Goal: Information Seeking & Learning: Learn about a topic

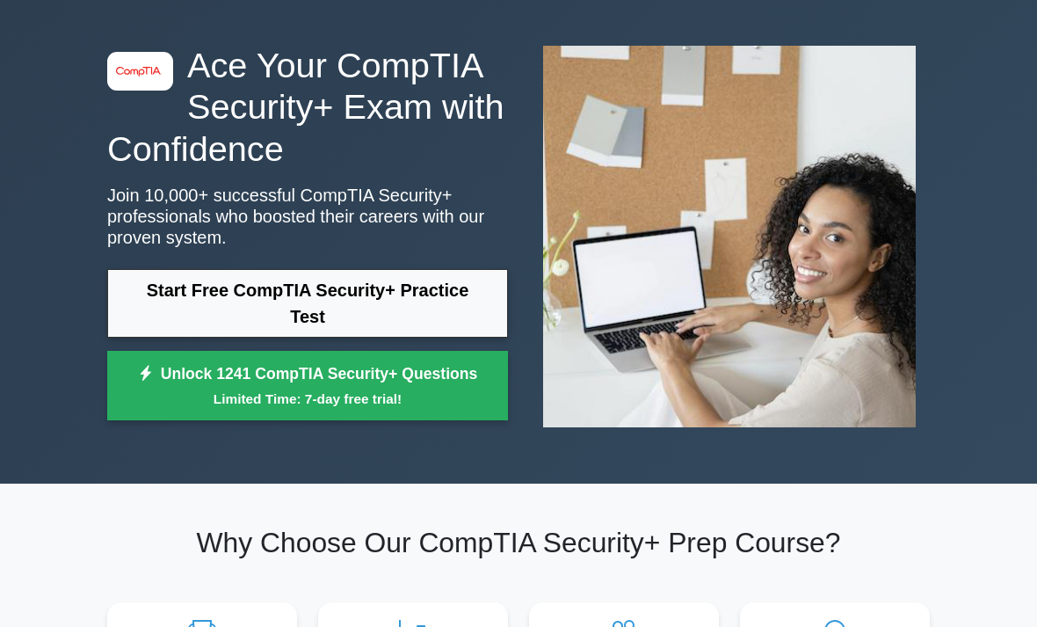
scroll to position [67, 0]
click at [181, 332] on link "Start Free CompTIA Security+ Practice Test" at bounding box center [307, 303] width 401 height 69
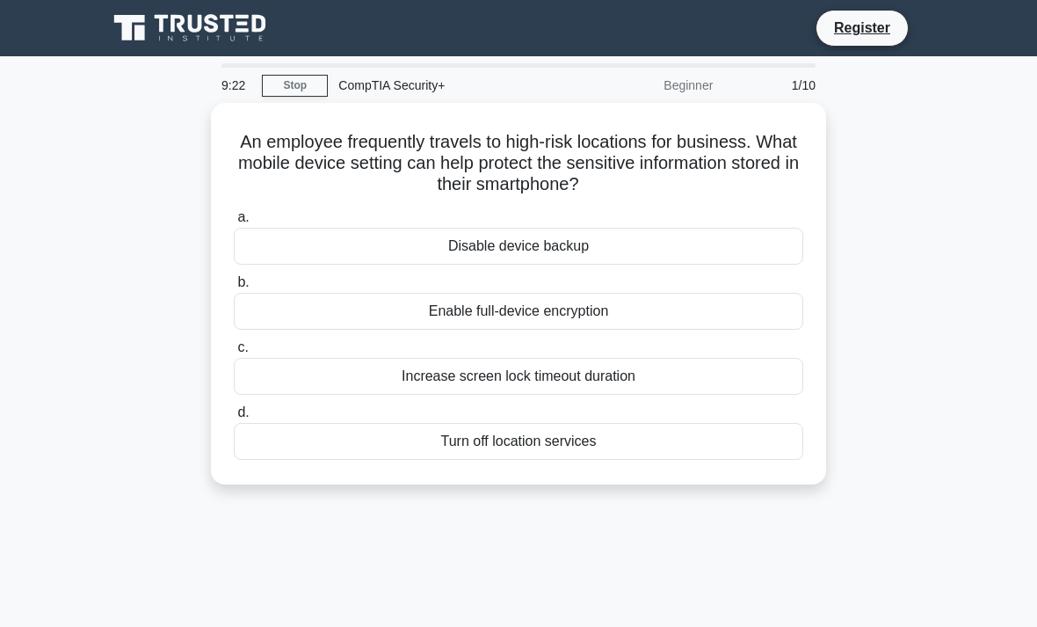
click at [756, 315] on div "Enable full-device encryption" at bounding box center [519, 311] width 570 height 37
click at [234, 288] on input "b. Enable full-device encryption" at bounding box center [234, 282] width 0 height 11
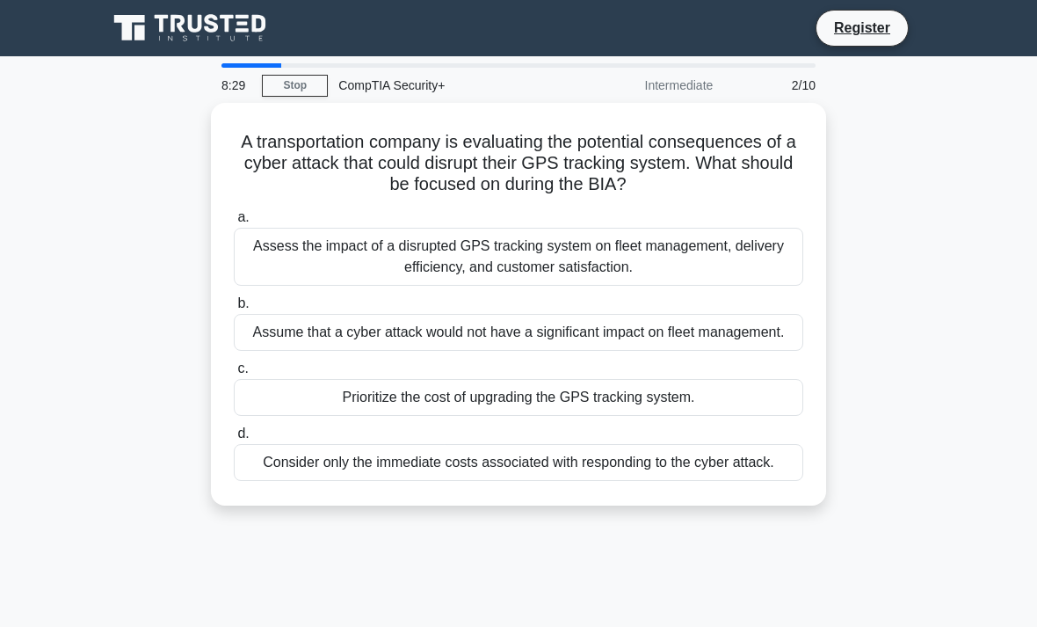
click at [258, 265] on div "Assess the impact of a disrupted GPS tracking system on fleet management, deliv…" at bounding box center [519, 257] width 570 height 58
click at [234, 223] on input "a. Assess the impact of a disrupted GPS tracking system on fleet management, de…" at bounding box center [234, 217] width 0 height 11
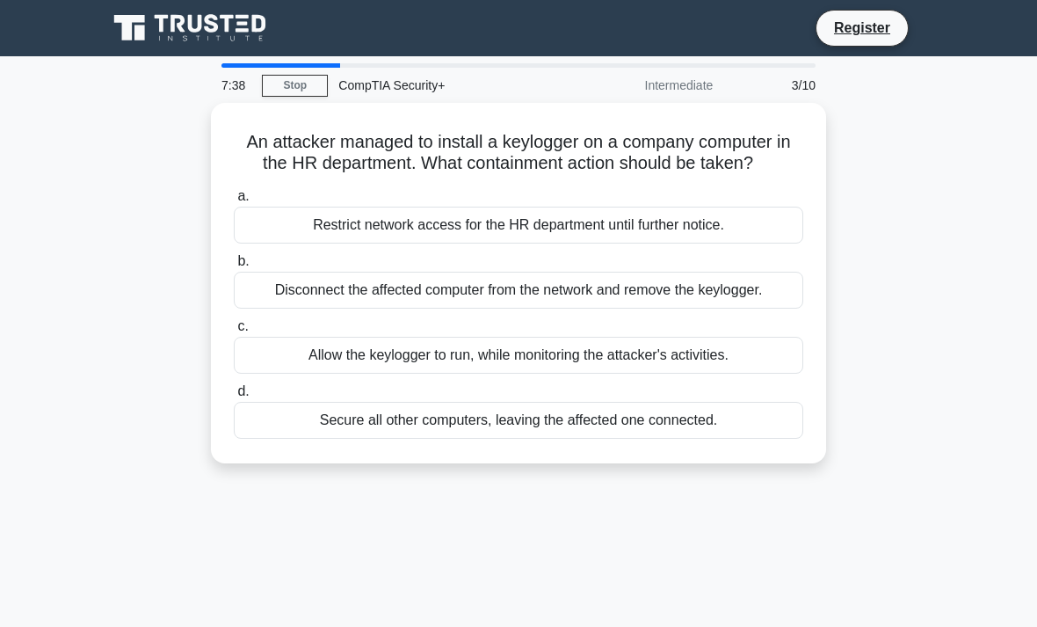
click at [279, 309] on div "Disconnect the affected computer from the network and remove the keylogger." at bounding box center [519, 290] width 570 height 37
click at [234, 267] on input "b. Disconnect the affected computer from the network and remove the keylogger." at bounding box center [234, 261] width 0 height 11
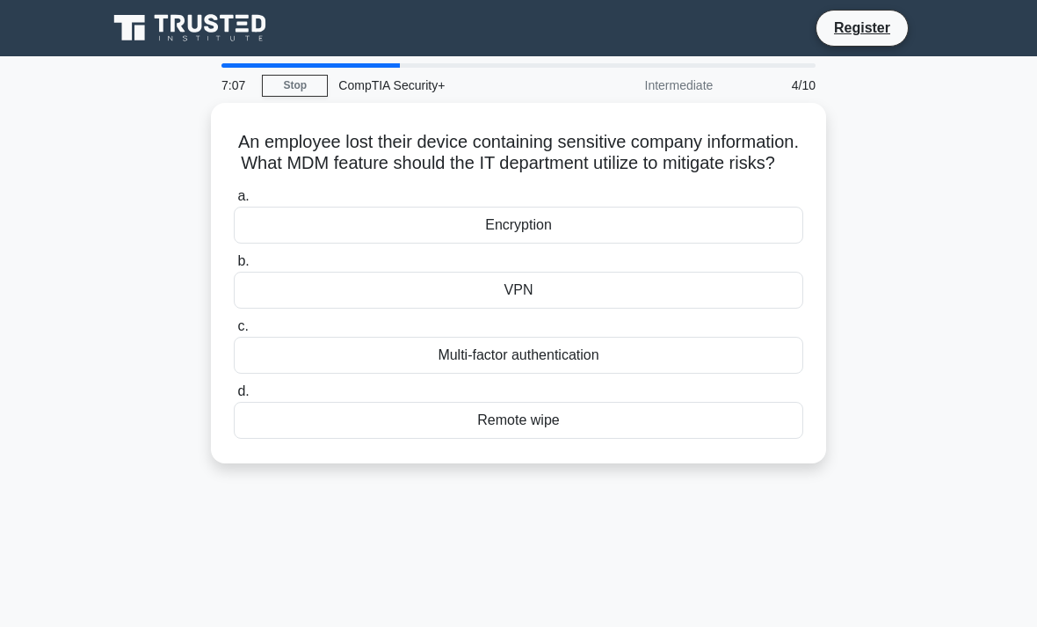
click at [297, 439] on div "Remote wipe" at bounding box center [519, 420] width 570 height 37
click at [234, 397] on input "d. Remote wipe" at bounding box center [234, 391] width 0 height 11
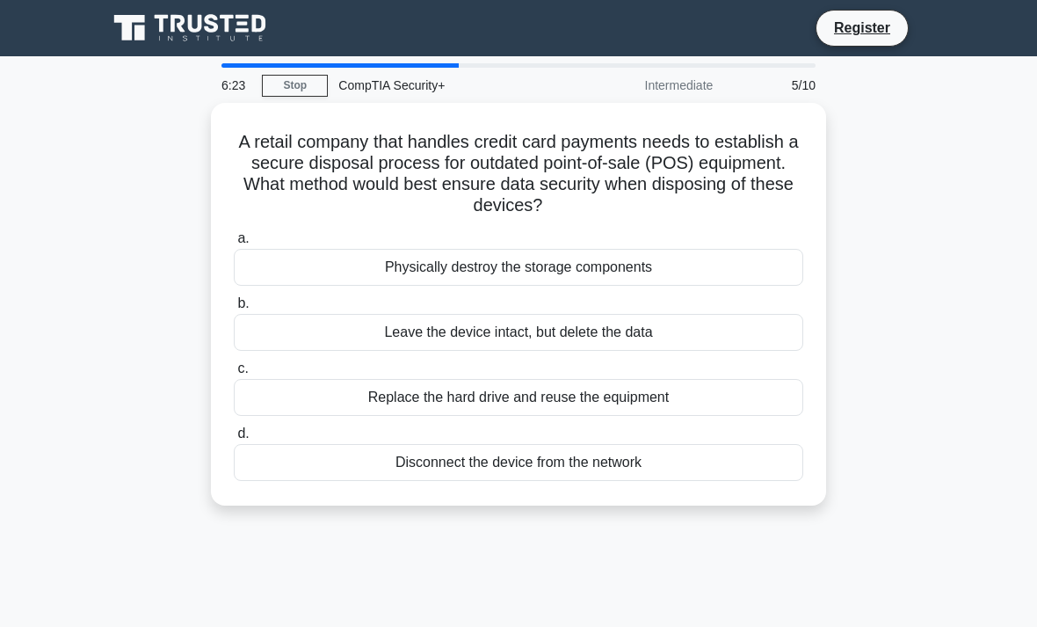
click at [288, 272] on div "Physically destroy the storage components" at bounding box center [519, 267] width 570 height 37
click at [234, 244] on input "a. Physically destroy the storage components" at bounding box center [234, 238] width 0 height 11
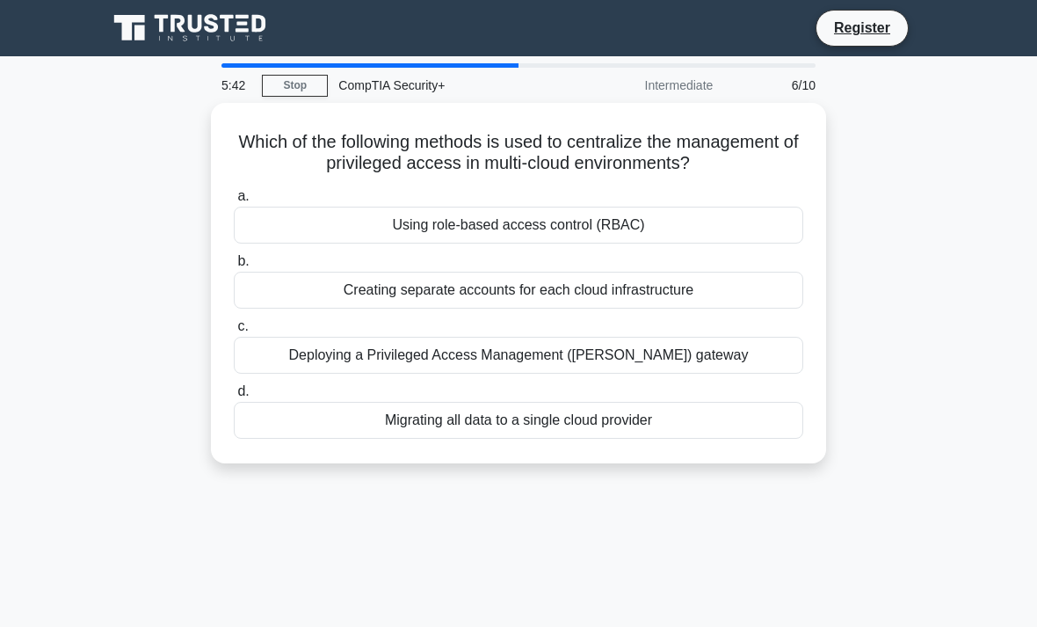
click at [293, 370] on div "Deploying a Privileged Access Management (PAM) gateway" at bounding box center [519, 355] width 570 height 37
click at [234, 332] on input "c. Deploying a Privileged Access Management (PAM) gateway" at bounding box center [234, 326] width 0 height 11
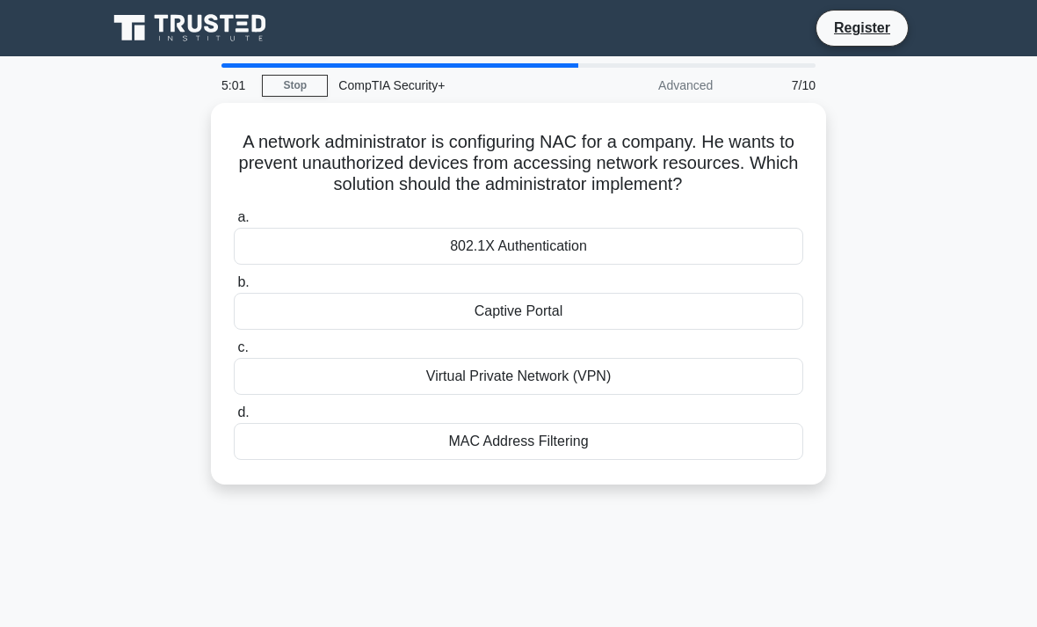
click at [289, 264] on div "802.1X Authentication" at bounding box center [519, 246] width 570 height 37
click at [234, 223] on input "a. 802.1X Authentication" at bounding box center [234, 217] width 0 height 11
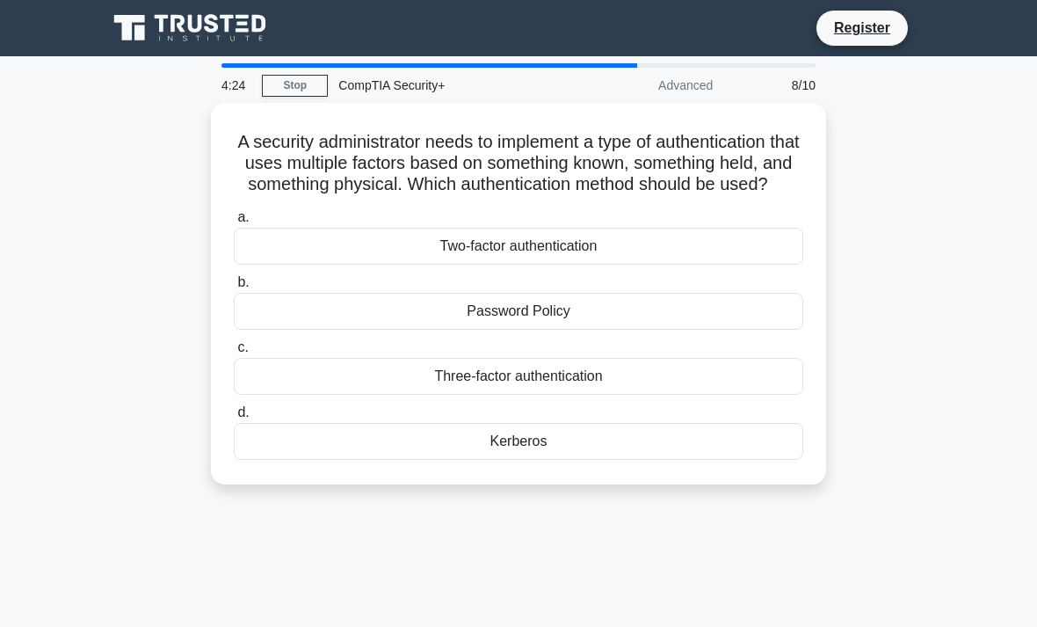
click at [295, 395] on div "Three-factor authentication" at bounding box center [519, 376] width 570 height 37
click at [234, 353] on input "c. Three-factor authentication" at bounding box center [234, 347] width 0 height 11
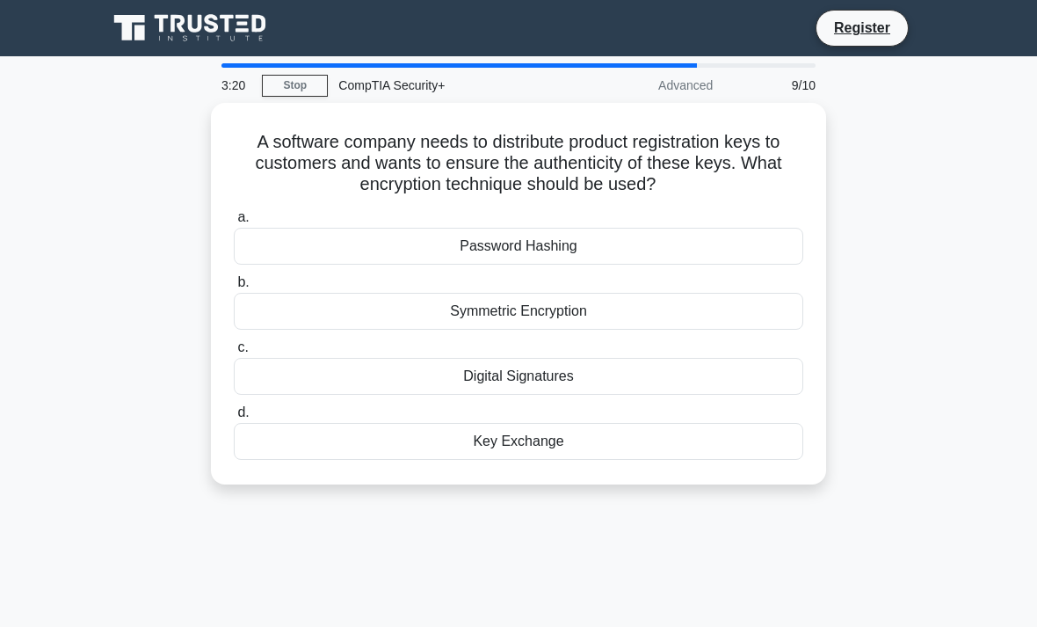
click at [309, 315] on div "Symmetric Encryption" at bounding box center [519, 311] width 570 height 37
click at [234, 288] on input "b. Symmetric Encryption" at bounding box center [234, 282] width 0 height 11
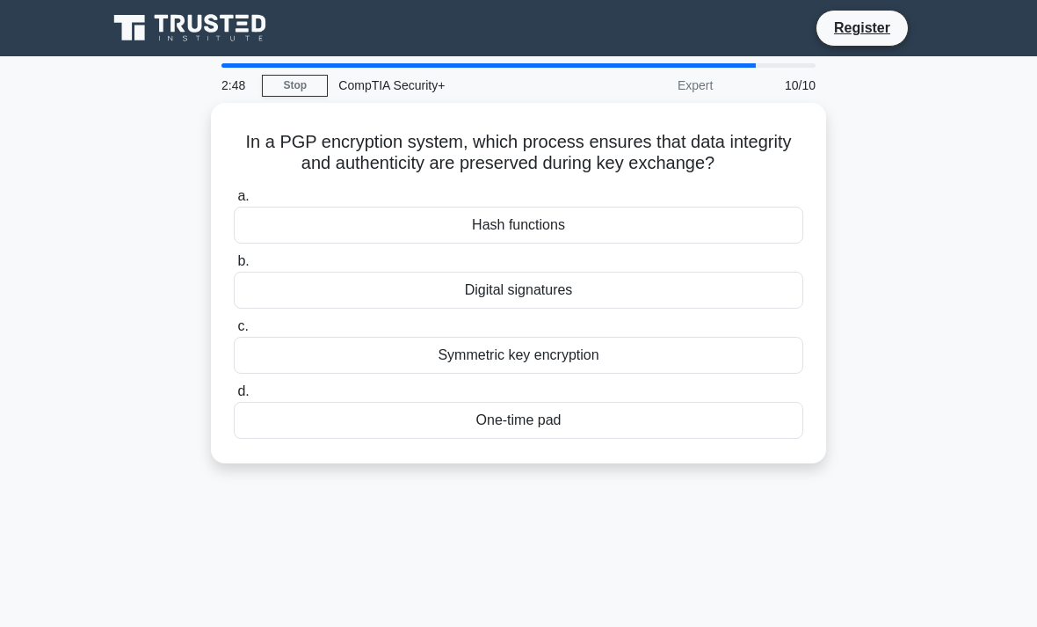
click at [311, 307] on div "Digital signatures" at bounding box center [519, 290] width 570 height 37
click at [234, 267] on input "b. Digital signatures" at bounding box center [234, 261] width 0 height 11
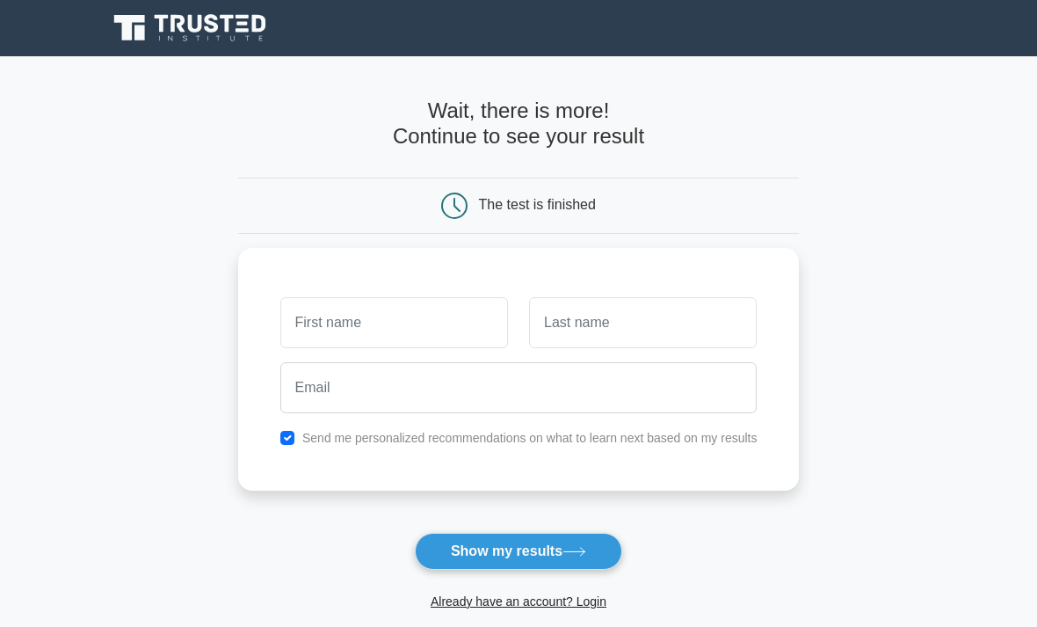
click at [532, 561] on button "Show my results" at bounding box center [518, 551] width 207 height 37
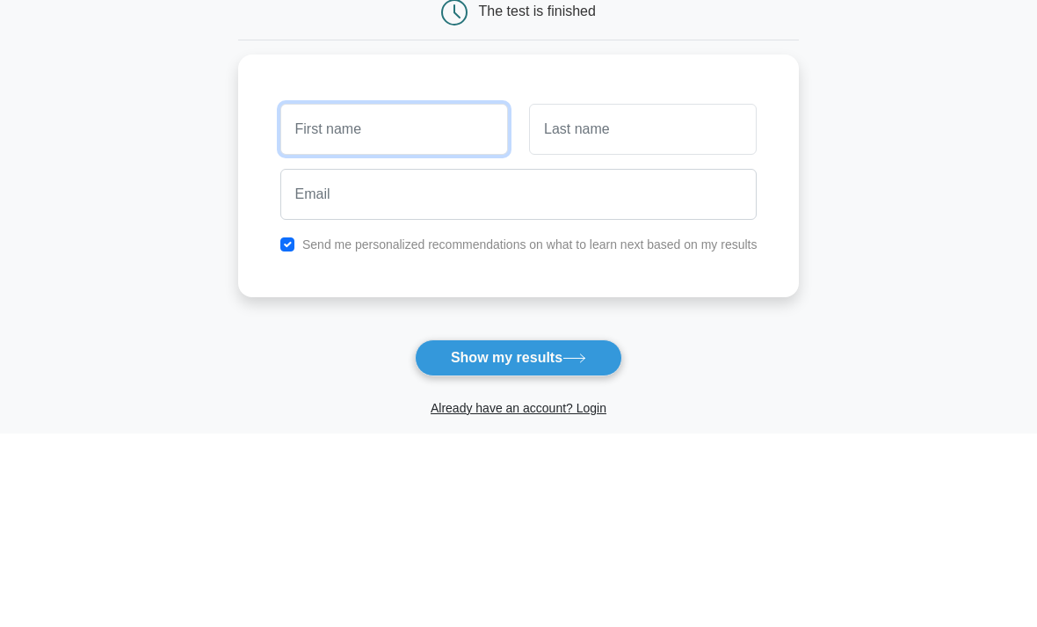
scroll to position [193, 0]
